Goal: Book appointment/travel/reservation

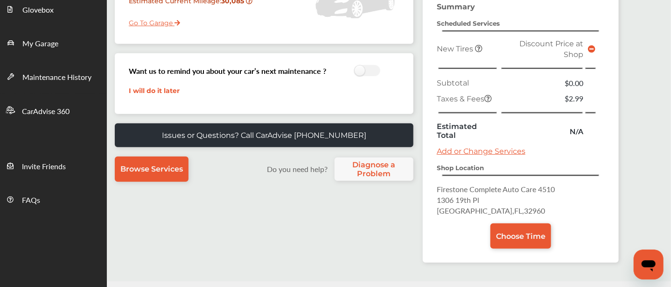
scroll to position [143, 0]
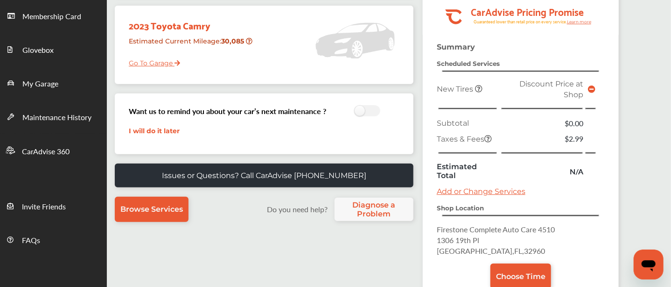
click at [589, 87] on icon at bounding box center [591, 88] width 7 height 7
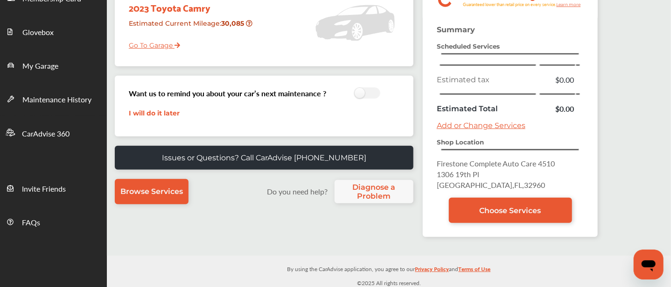
scroll to position [160, 0]
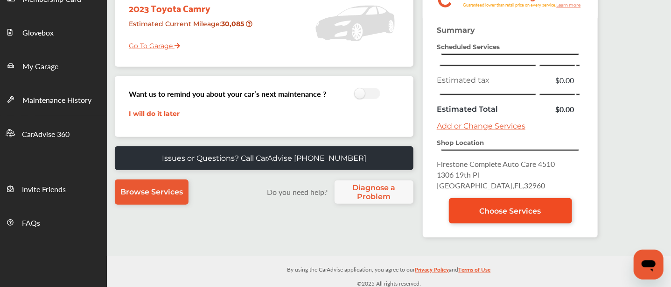
click at [504, 214] on link "Choose Services" at bounding box center [510, 210] width 123 height 25
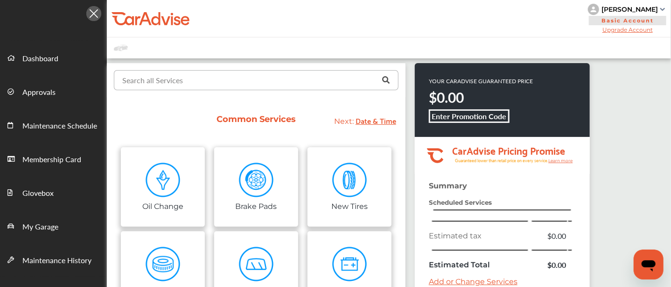
click at [286, 80] on input "text" at bounding box center [254, 79] width 279 height 18
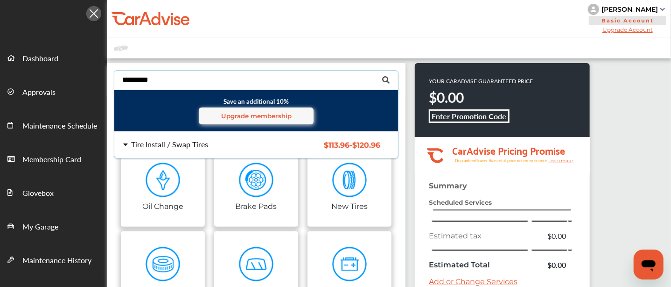
type input "*********"
click at [201, 151] on div "Tire Install / Swap Tires $113.96 - $120.96 Tire Install / Swap Tires $113.96 -…" at bounding box center [256, 145] width 299 height 26
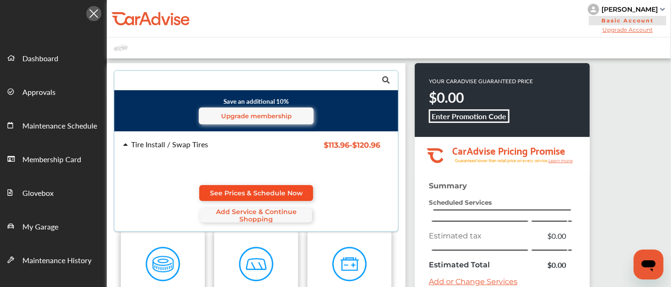
click at [243, 189] on span "See Prices & Schedule Now" at bounding box center [256, 192] width 93 height 7
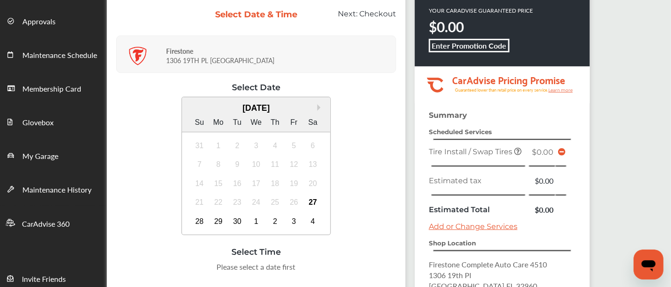
scroll to position [70, 0]
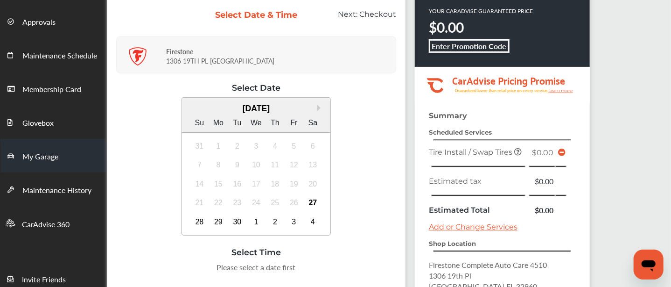
click at [48, 151] on span "My Garage" at bounding box center [40, 157] width 36 height 12
